Goal: Navigation & Orientation: Find specific page/section

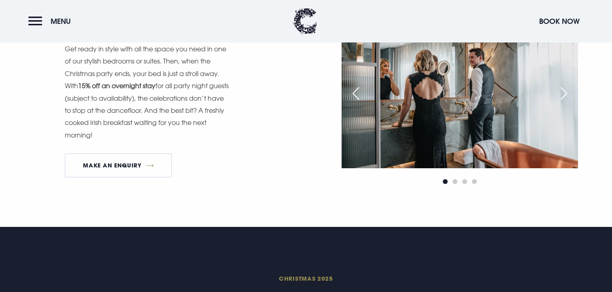
scroll to position [1148, 0]
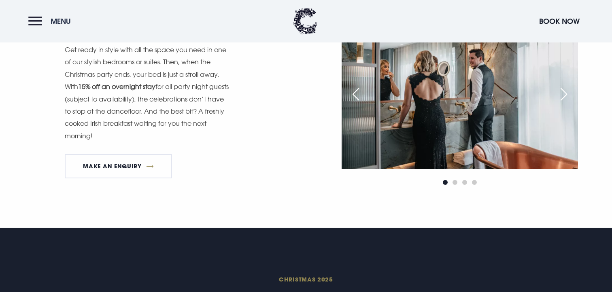
click at [58, 22] on span "Menu" at bounding box center [61, 21] width 20 height 9
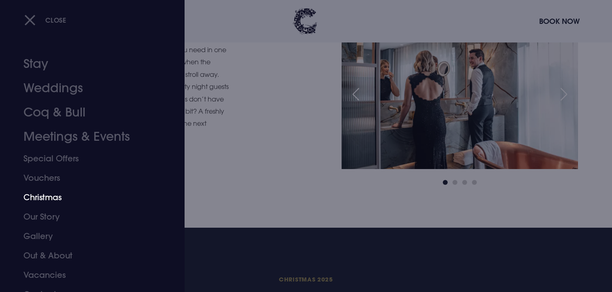
click at [58, 201] on link "Christmas" at bounding box center [87, 197] width 128 height 19
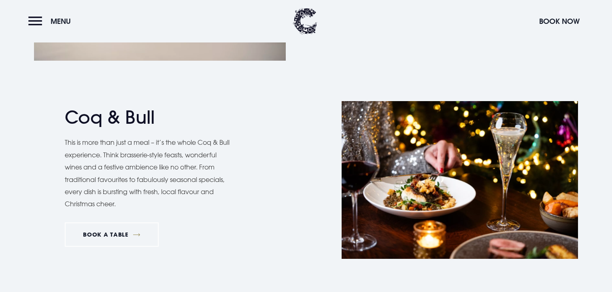
scroll to position [1456, 0]
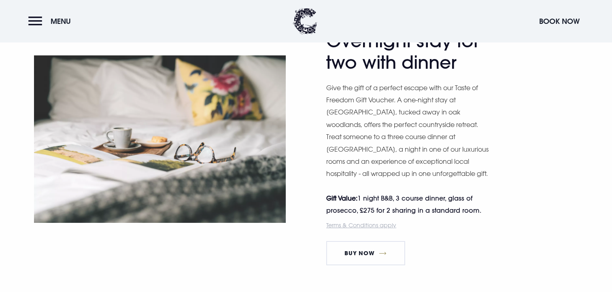
scroll to position [1362, 0]
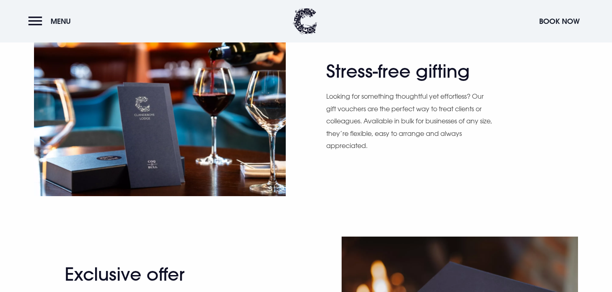
scroll to position [851, 0]
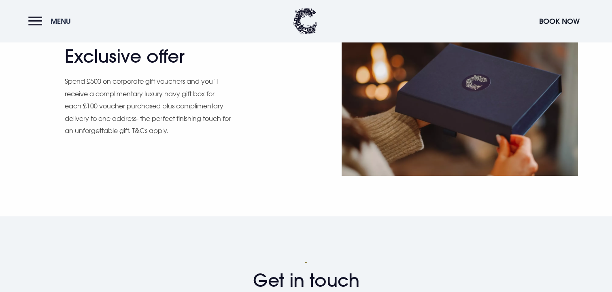
click at [69, 17] on span "Menu" at bounding box center [61, 21] width 20 height 9
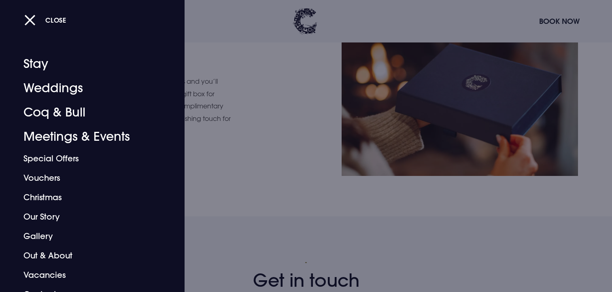
click at [40, 48] on div "Close Stay Weddings Coq & Bull Meetings & Events Special Offers Vouchers Christ…" at bounding box center [92, 146] width 184 height 292
click at [40, 63] on link "Stay" at bounding box center [87, 64] width 128 height 24
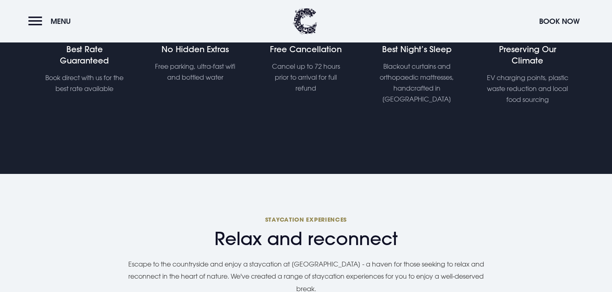
scroll to position [641, 0]
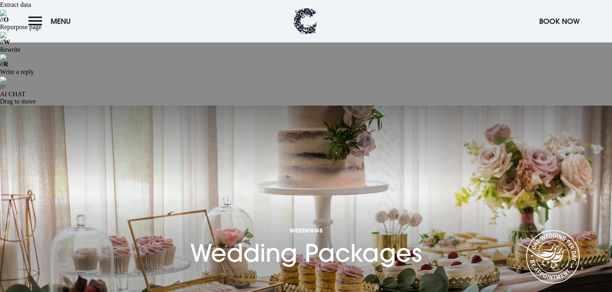
scroll to position [184, 0]
